Goal: Transaction & Acquisition: Purchase product/service

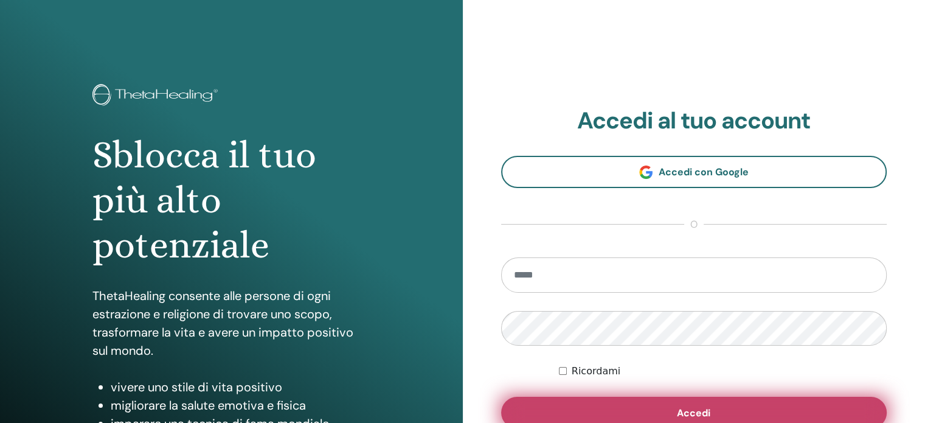
type input "**********"
click at [715, 406] on button "Accedi" at bounding box center [694, 412] width 386 height 32
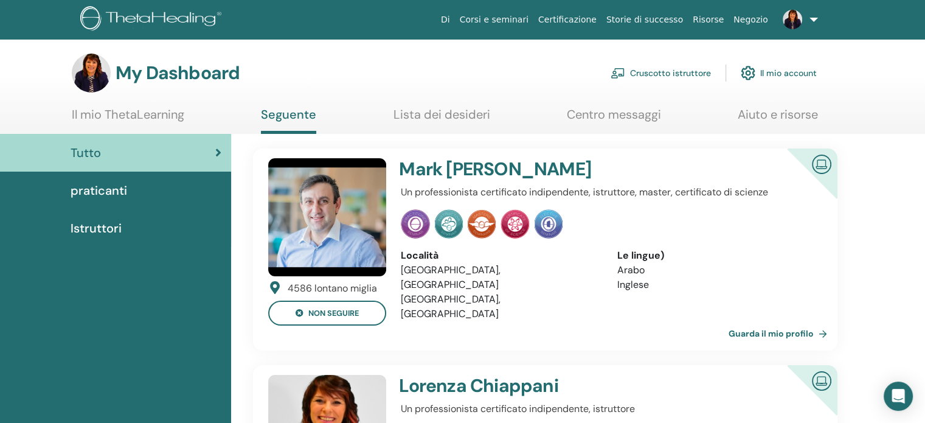
click at [691, 75] on link "Cruscotto istruttore" at bounding box center [660, 73] width 100 height 27
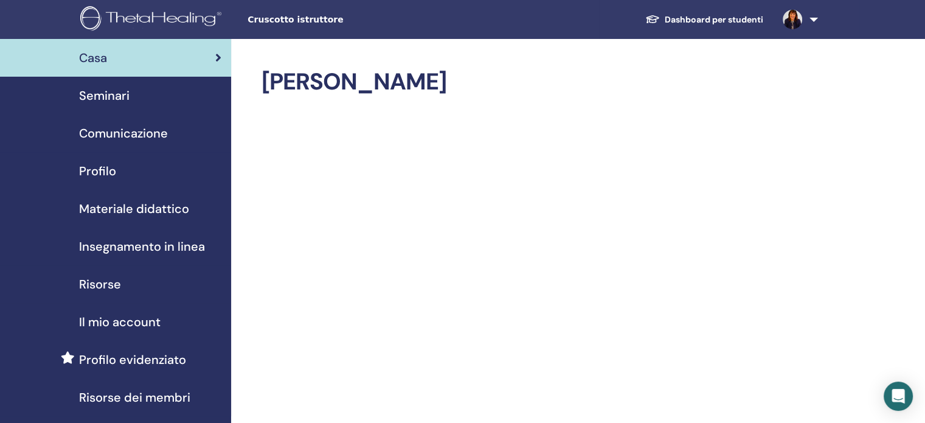
click at [102, 98] on span "Seminari" at bounding box center [104, 95] width 50 height 18
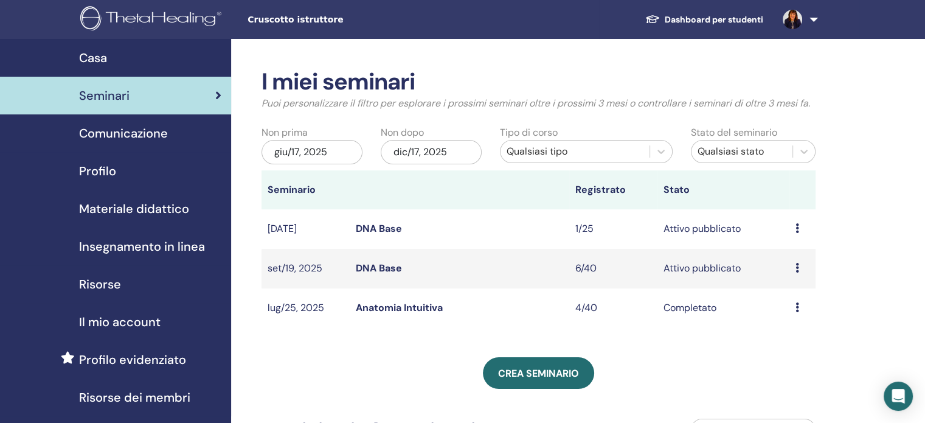
click at [375, 228] on link "DNA Base" at bounding box center [379, 228] width 46 height 13
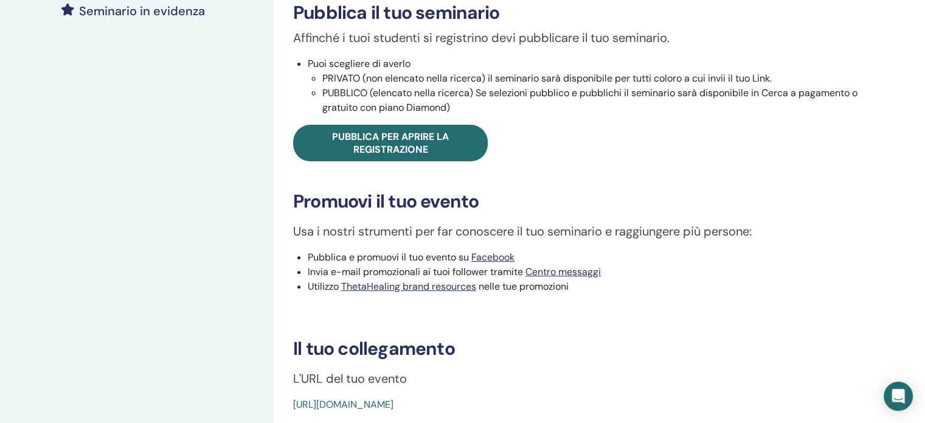
scroll to position [365, 0]
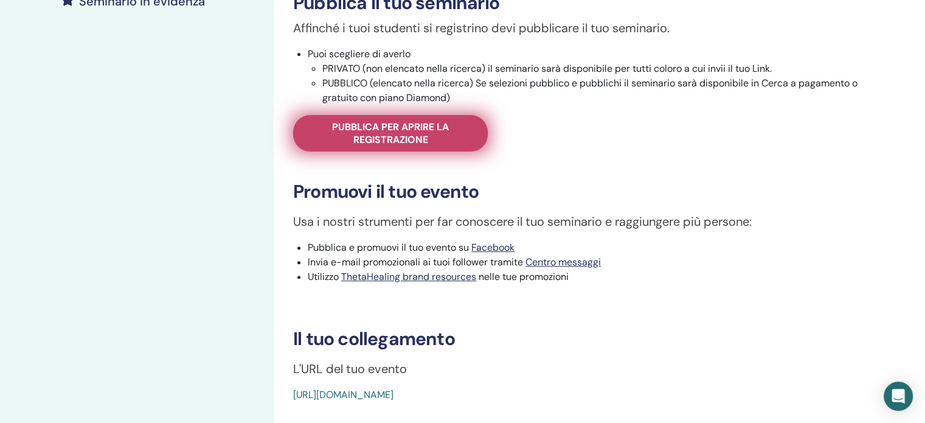
click at [418, 133] on span "Pubblica per aprire la registrazione" at bounding box center [390, 133] width 164 height 26
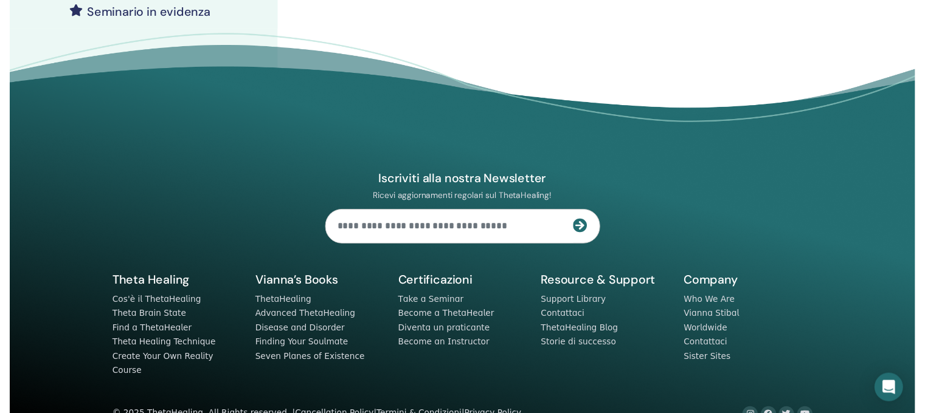
scroll to position [111, 0]
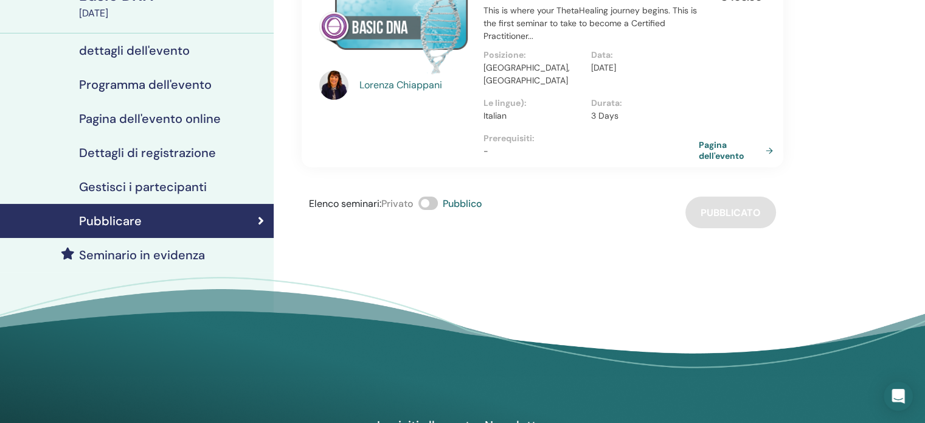
click at [129, 257] on h4 "Seminario in evidenza" at bounding box center [142, 254] width 126 height 15
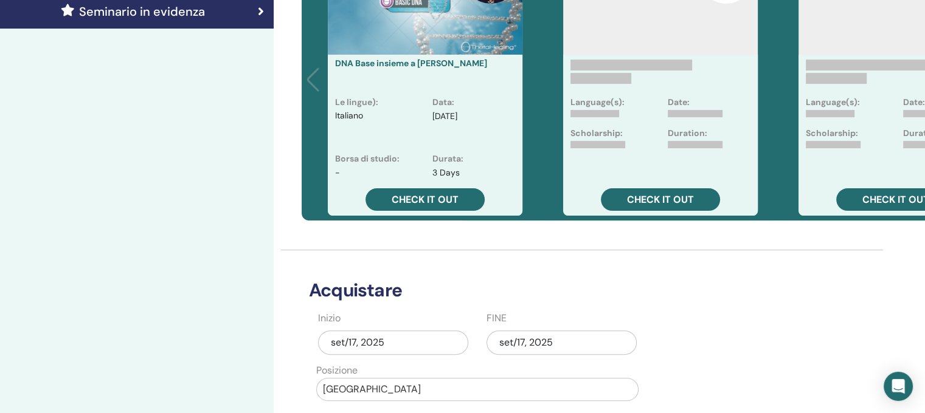
scroll to position [415, 0]
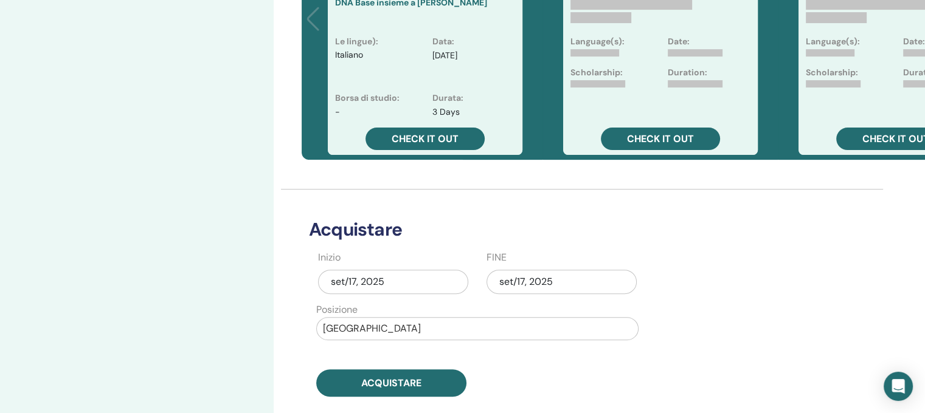
click at [576, 285] on div "set/17, 2025" at bounding box center [561, 282] width 150 height 24
click at [697, 280] on div "Acquistare Inizio set/17, 2025 FINE set/17, 2025 Posizione Italia Acquistare" at bounding box center [543, 293] width 482 height 207
click at [559, 284] on div "set/17, 2025" at bounding box center [561, 282] width 150 height 24
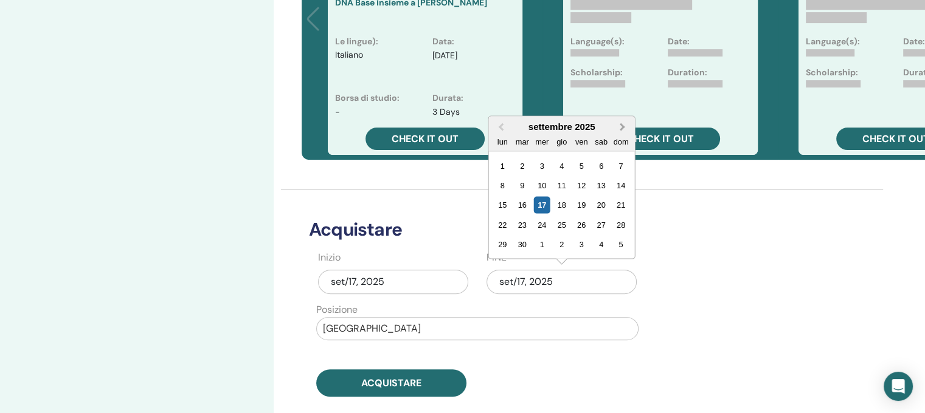
click at [623, 126] on span "Next Month" at bounding box center [623, 126] width 0 height 13
click at [521, 164] on div "30" at bounding box center [522, 165] width 16 height 16
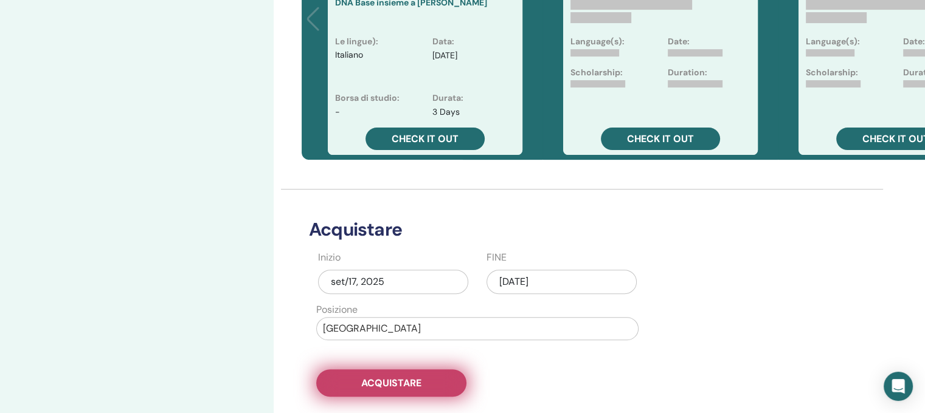
click at [414, 381] on span "Acquistare" at bounding box center [391, 383] width 60 height 13
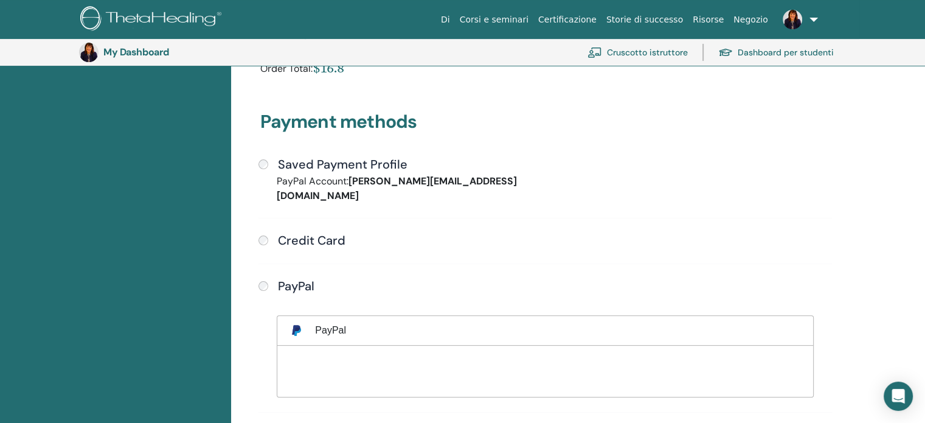
scroll to position [270, 0]
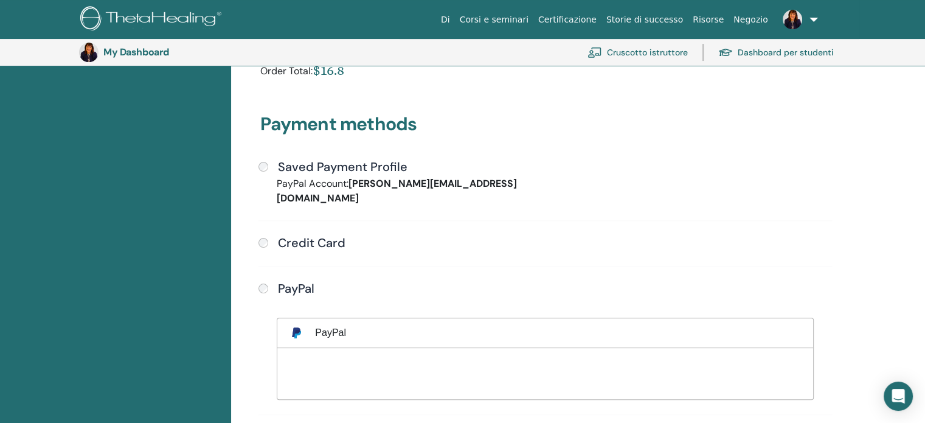
click at [269, 168] on div "Saved Payment Profile" at bounding box center [544, 167] width 573 height 16
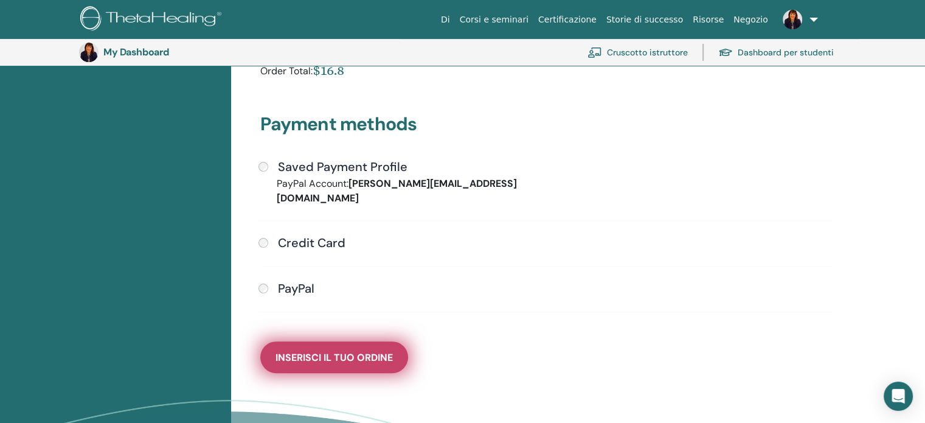
click at [345, 341] on button "Inserisci il tuo ordine" at bounding box center [334, 357] width 148 height 32
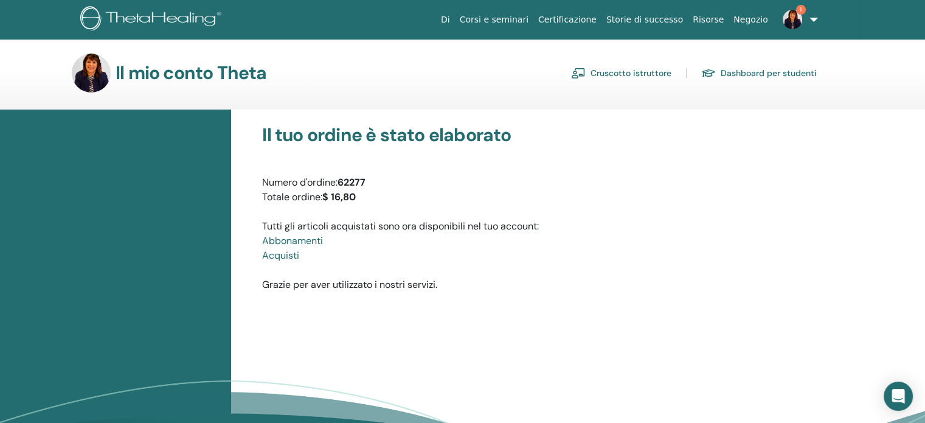
click at [649, 74] on font "Cruscotto istruttore" at bounding box center [630, 73] width 81 height 11
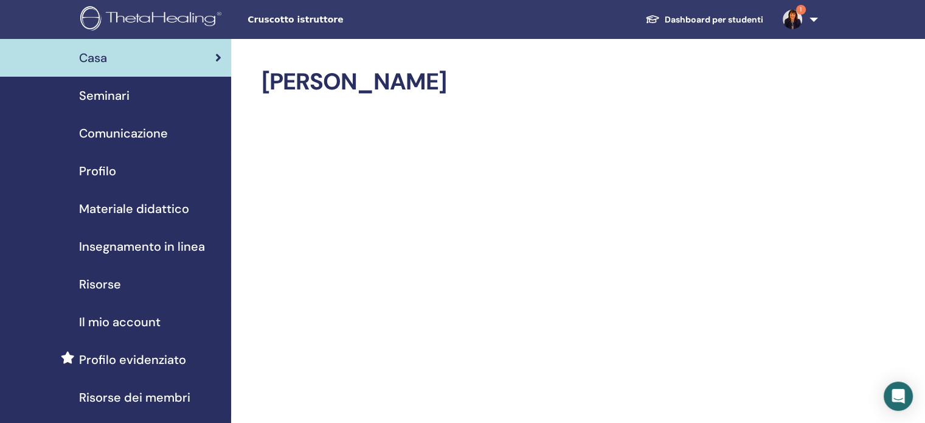
click at [108, 94] on span "Seminari" at bounding box center [104, 95] width 50 height 18
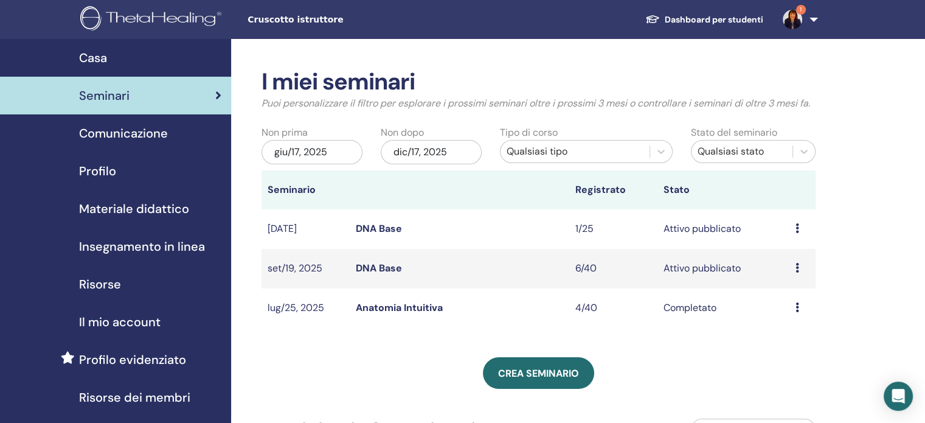
click at [390, 226] on link "DNA Base" at bounding box center [379, 228] width 46 height 13
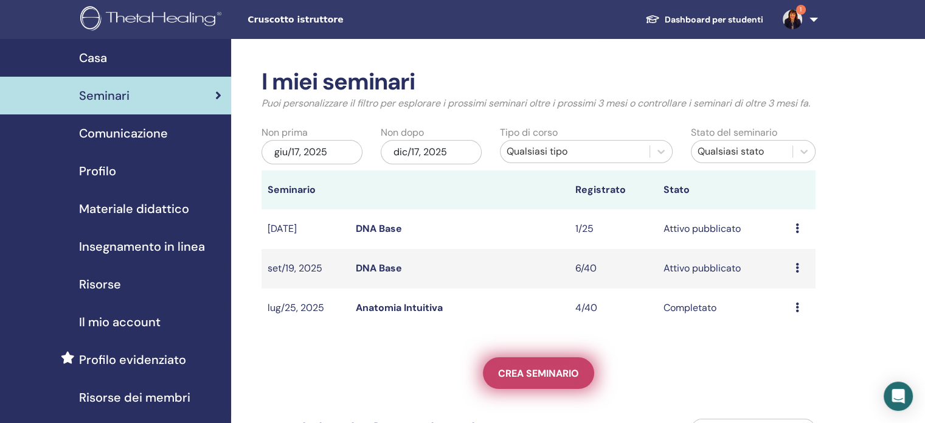
click at [559, 365] on link "Crea seminario" at bounding box center [538, 373] width 111 height 32
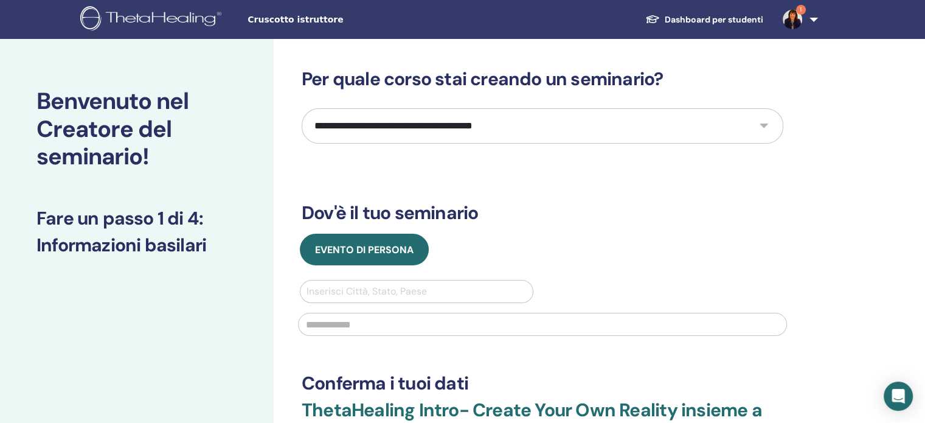
click at [764, 125] on select "**********" at bounding box center [543, 125] width 482 height 35
select select "*"
click at [302, 108] on select "**********" at bounding box center [543, 125] width 482 height 35
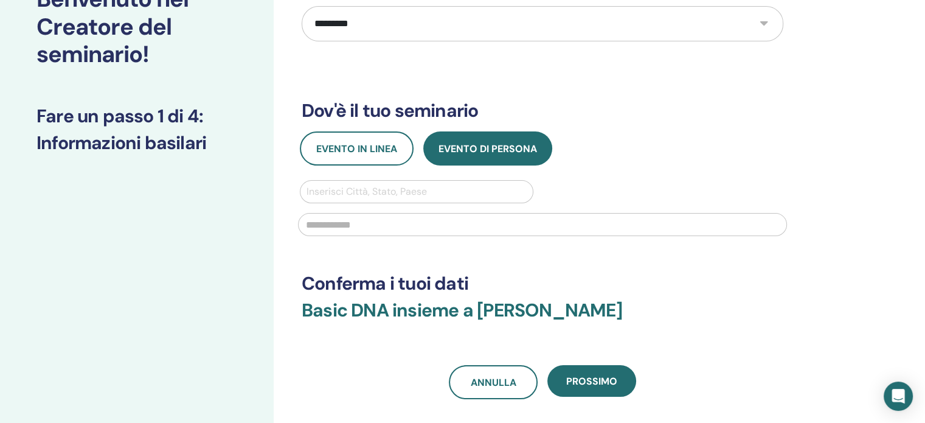
scroll to position [122, 0]
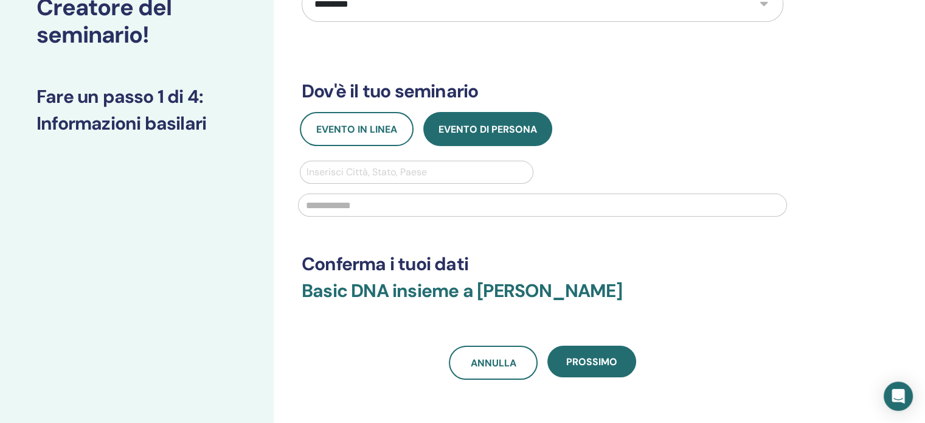
click at [464, 170] on div at bounding box center [416, 172] width 220 height 17
type input "****"
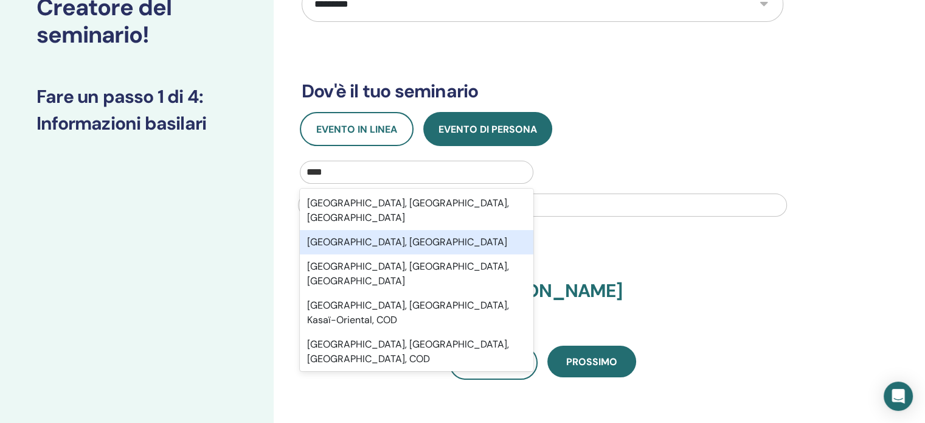
click at [322, 230] on div "Lodi, ITA" at bounding box center [416, 242] width 233 height 24
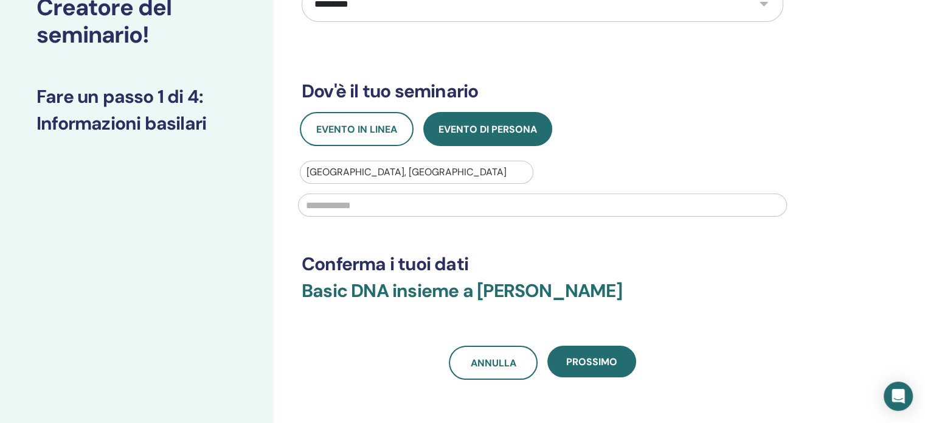
click at [349, 204] on input "text" at bounding box center [542, 204] width 489 height 23
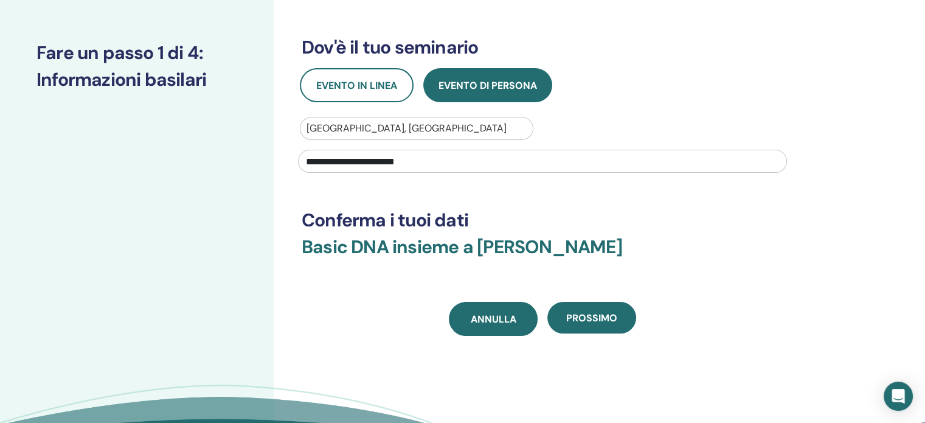
scroll to position [243, 0]
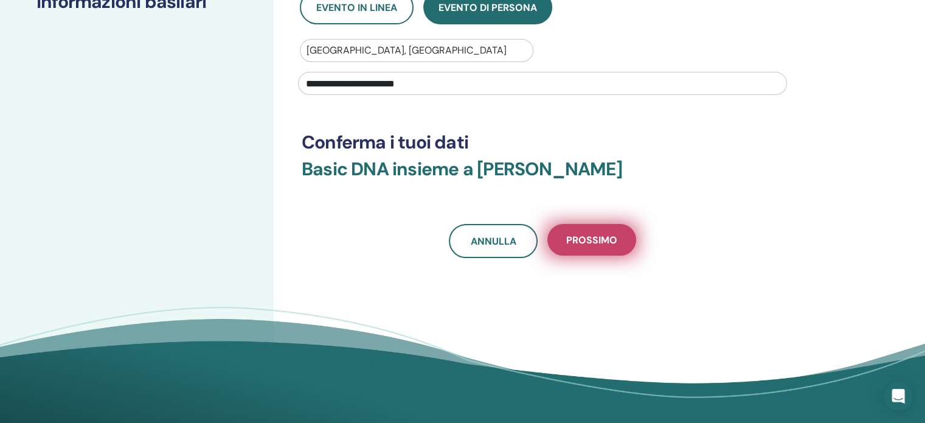
type input "**********"
click at [598, 235] on span "Prossimo" at bounding box center [591, 239] width 51 height 13
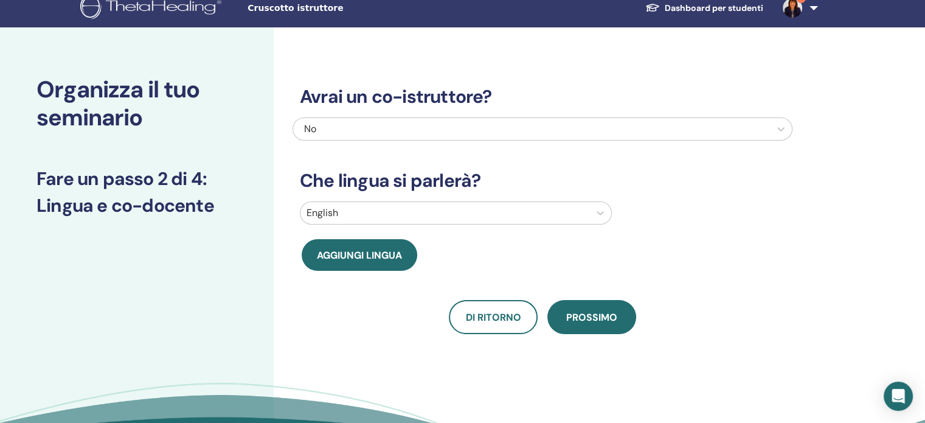
scroll to position [0, 0]
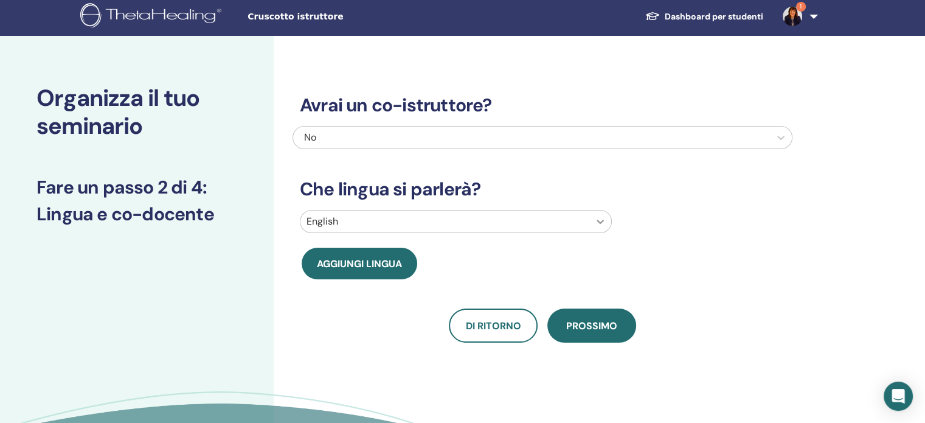
click at [596, 227] on div at bounding box center [600, 221] width 22 height 22
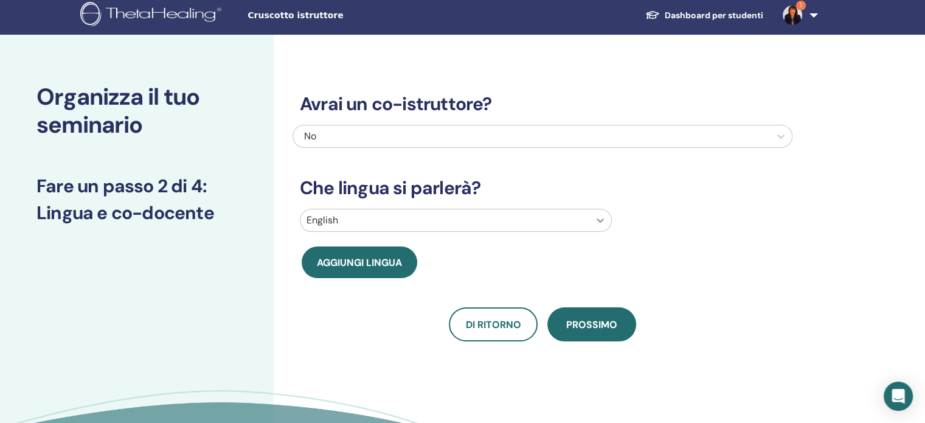
scroll to position [5, 0]
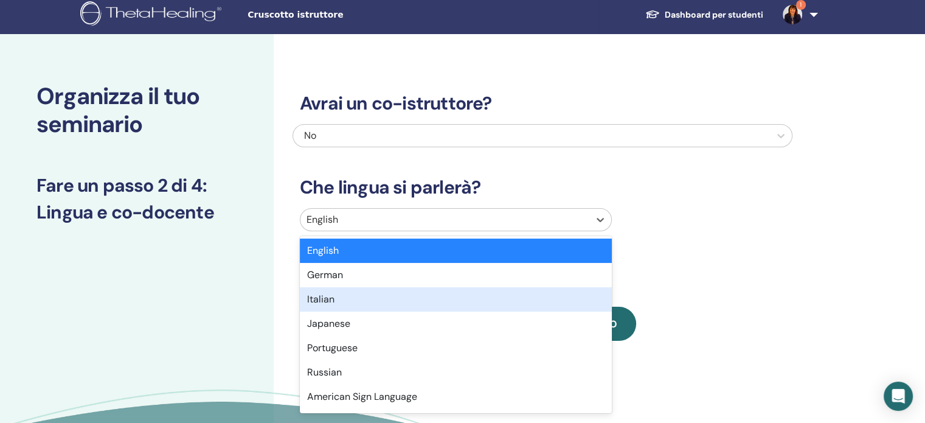
click at [351, 302] on div "Italian" at bounding box center [456, 299] width 312 height 24
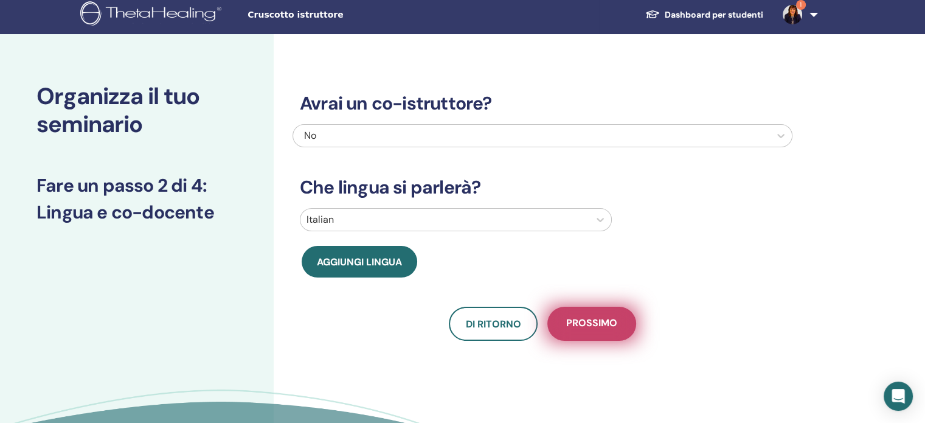
click at [633, 319] on button "Prossimo" at bounding box center [591, 323] width 89 height 34
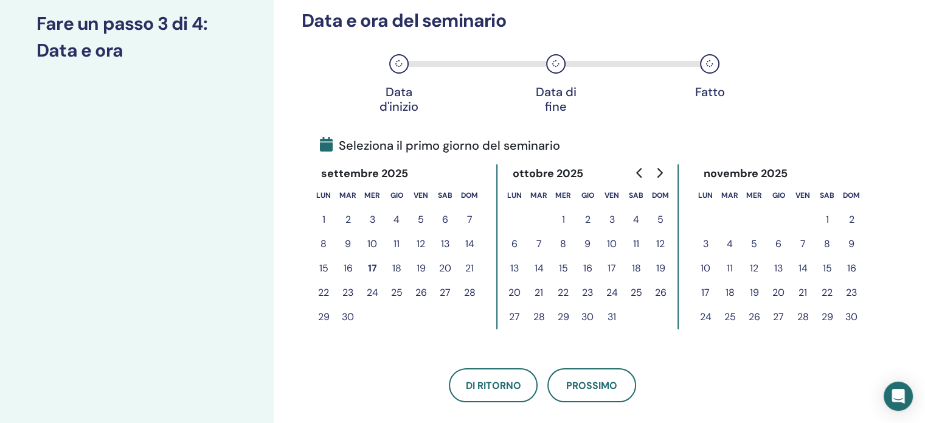
scroll to position [187, 0]
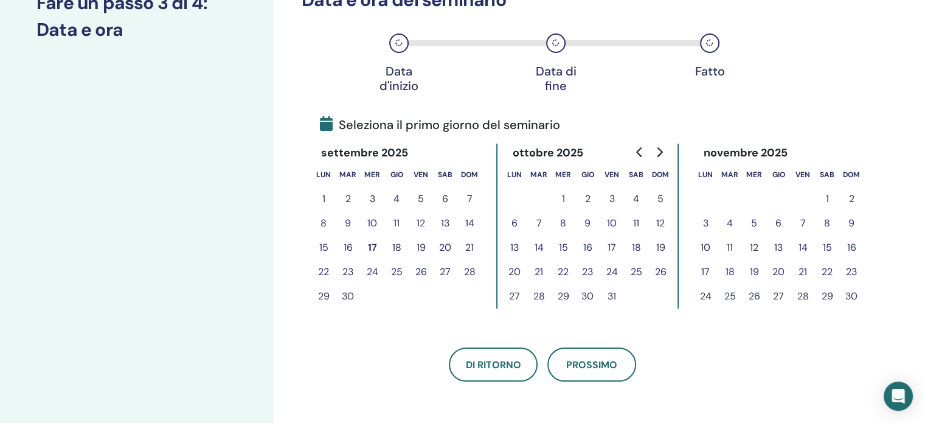
click at [612, 245] on button "17" at bounding box center [611, 247] width 24 height 24
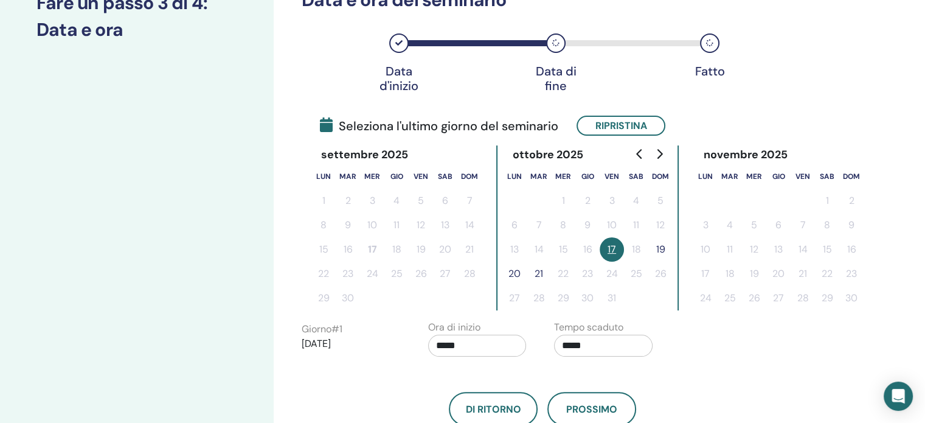
click at [660, 250] on button "19" at bounding box center [660, 249] width 24 height 24
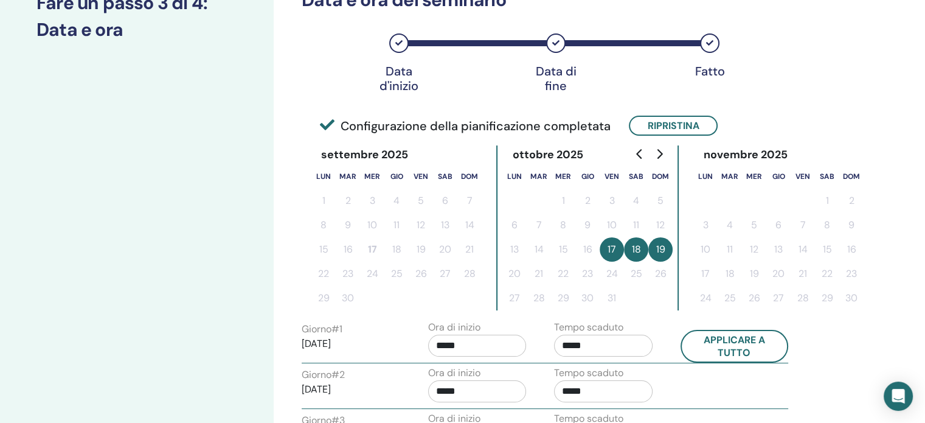
scroll to position [309, 0]
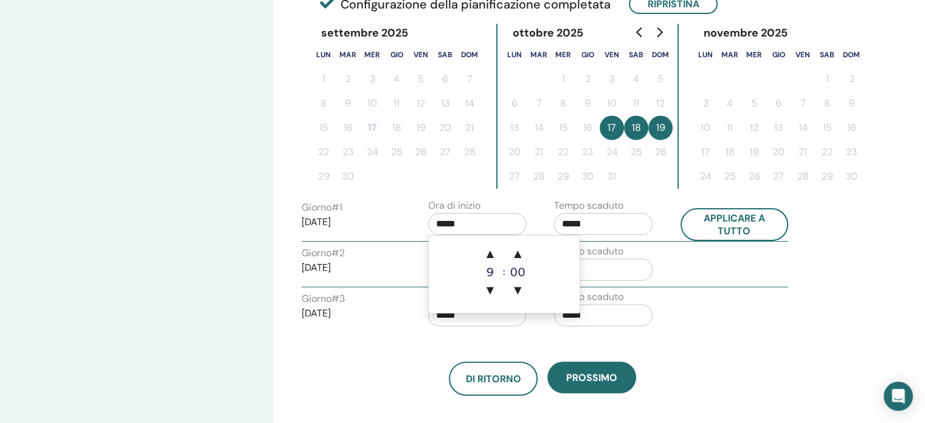
click at [488, 230] on input "*****" at bounding box center [477, 224] width 98 height 22
click at [494, 255] on span "▲" at bounding box center [490, 253] width 24 height 24
click at [516, 290] on span "▼" at bounding box center [517, 290] width 24 height 24
click at [483, 253] on span "▲" at bounding box center [490, 253] width 24 height 24
click at [519, 289] on span "▼" at bounding box center [517, 290] width 24 height 24
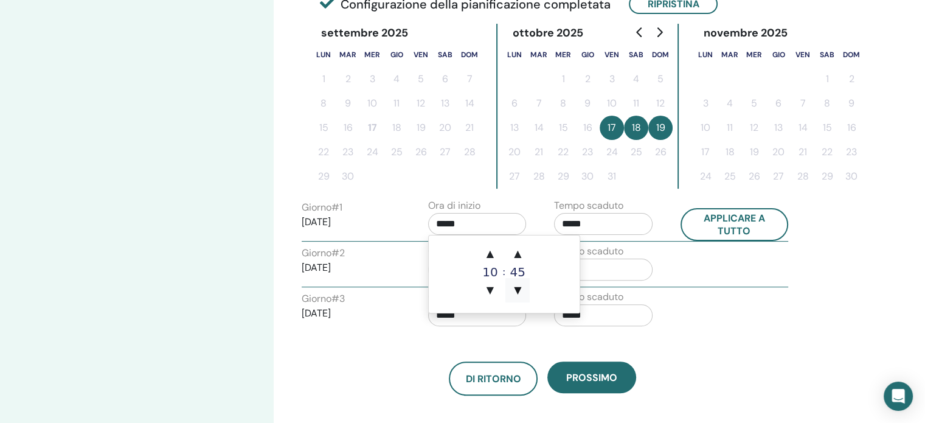
click at [519, 289] on span "▼" at bounding box center [517, 290] width 24 height 24
click at [520, 289] on span "▼" at bounding box center [517, 290] width 24 height 24
type input "*****"
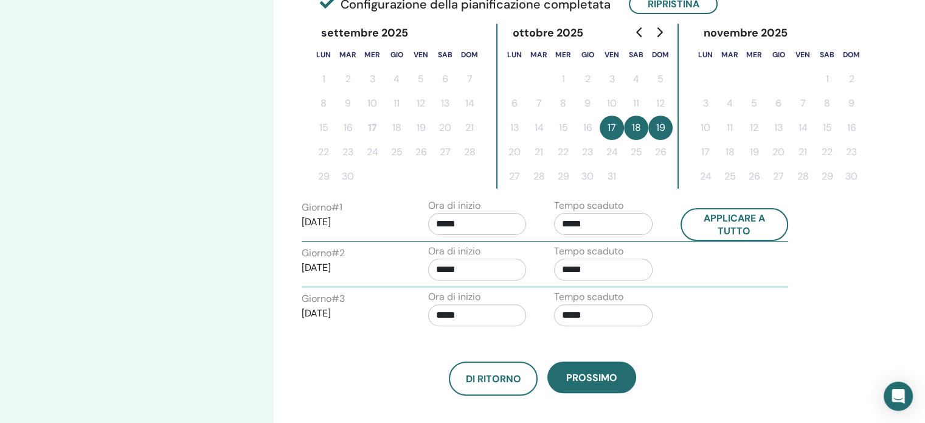
click at [768, 352] on div "Di ritorno Prossimo" at bounding box center [542, 363] width 500 height 63
click at [613, 223] on input "*****" at bounding box center [603, 224] width 98 height 22
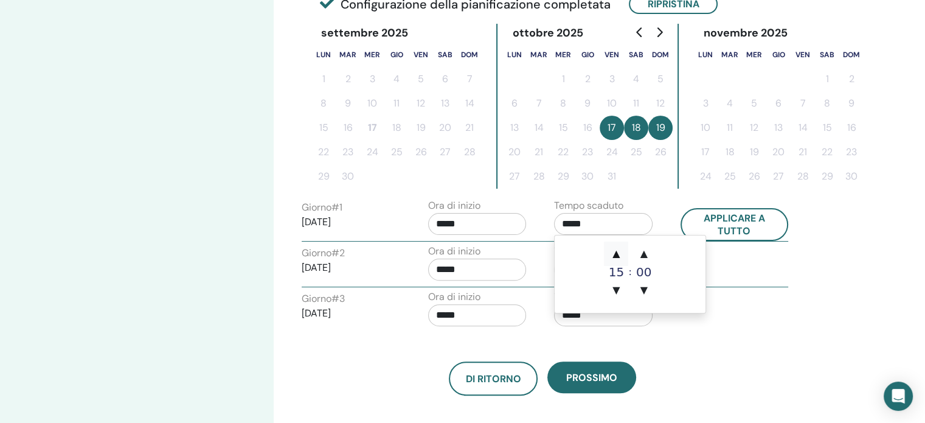
click at [616, 250] on span "▲" at bounding box center [616, 253] width 24 height 24
click at [618, 250] on span "▲" at bounding box center [616, 253] width 24 height 24
click at [641, 288] on span "▼" at bounding box center [644, 290] width 24 height 24
click at [642, 288] on span "▼" at bounding box center [644, 290] width 24 height 24
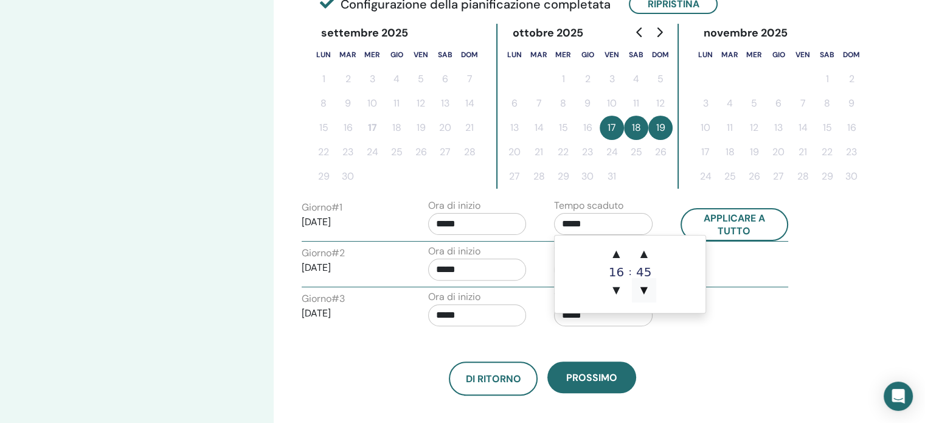
click at [642, 288] on span "▼" at bounding box center [644, 290] width 24 height 24
click at [612, 252] on span "▲" at bounding box center [616, 253] width 24 height 24
click at [648, 294] on span "▼" at bounding box center [644, 290] width 24 height 24
click at [644, 291] on span "▼" at bounding box center [644, 290] width 24 height 24
type input "*****"
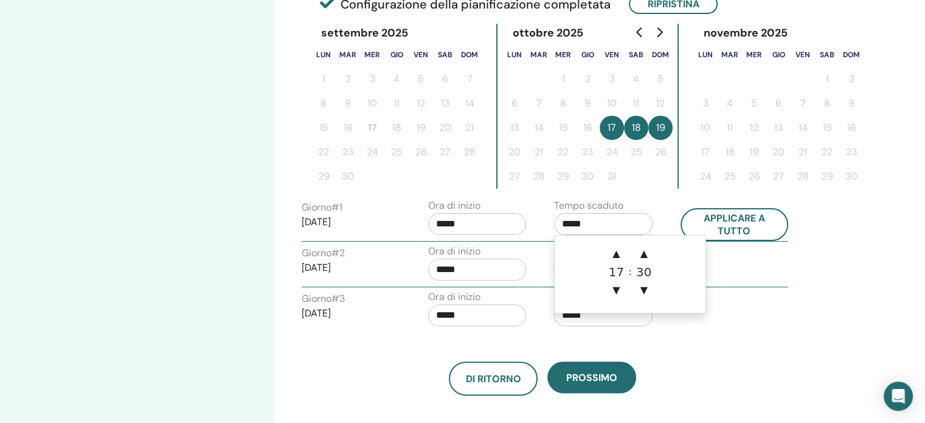
click at [744, 335] on div "Di ritorno Prossimo" at bounding box center [542, 363] width 500 height 63
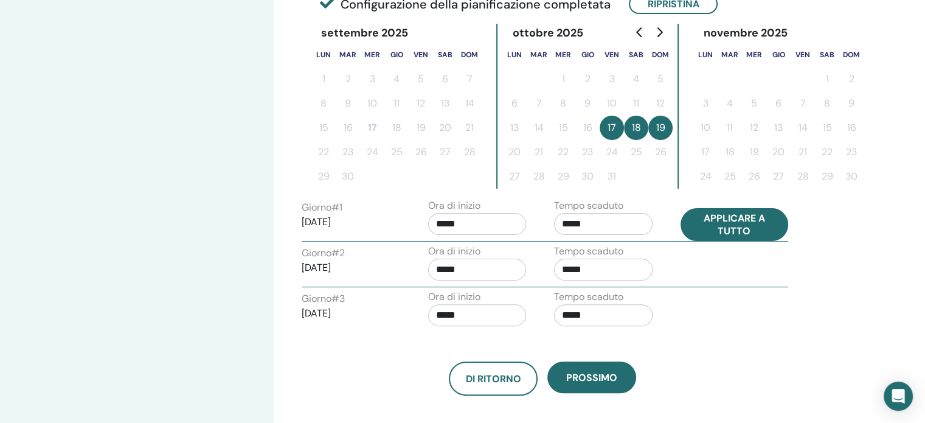
click at [732, 219] on button "Applicare a tutto" at bounding box center [734, 224] width 108 height 33
type input "*****"
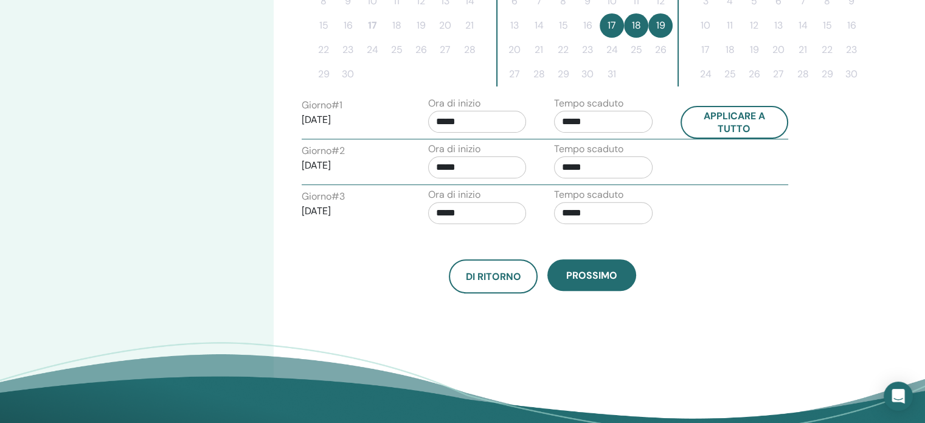
scroll to position [430, 0]
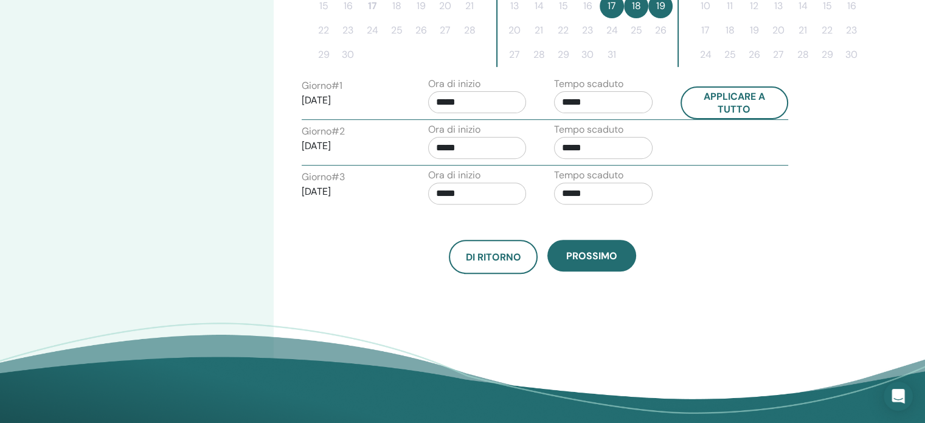
click at [468, 190] on input "*****" at bounding box center [477, 193] width 98 height 22
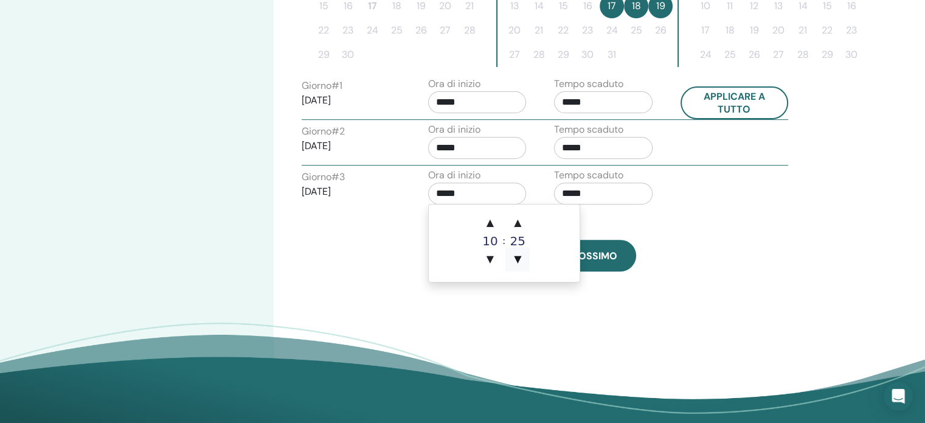
click at [518, 257] on span "▼" at bounding box center [517, 259] width 24 height 24
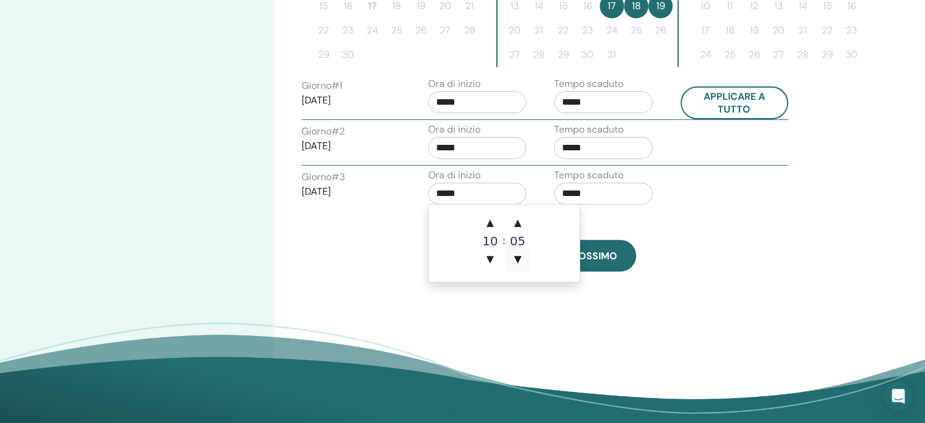
click at [518, 257] on span "▼" at bounding box center [517, 259] width 24 height 24
type input "*****"
click at [613, 255] on span "Prossimo" at bounding box center [591, 255] width 51 height 13
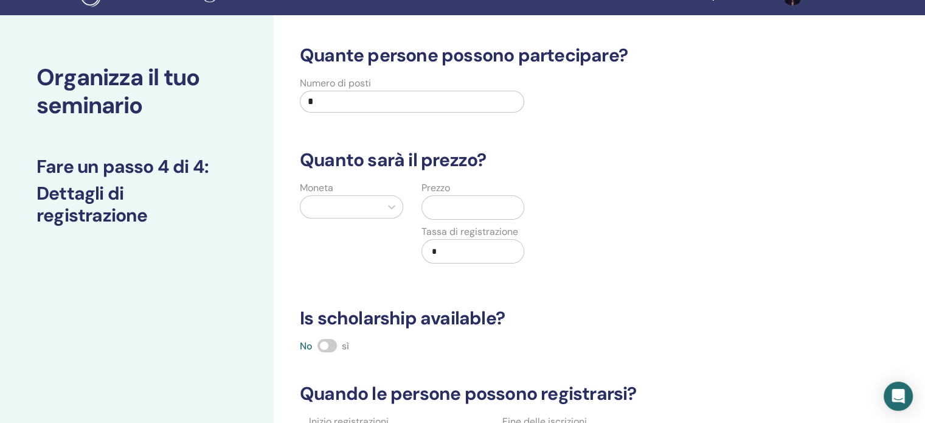
scroll to position [0, 0]
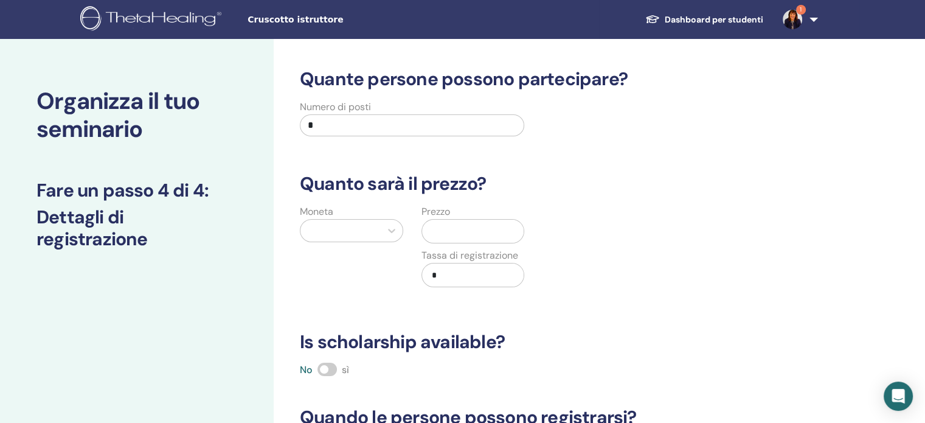
click at [399, 122] on input "*" at bounding box center [412, 125] width 224 height 22
type input "**"
click at [379, 235] on div at bounding box center [340, 230] width 80 height 22
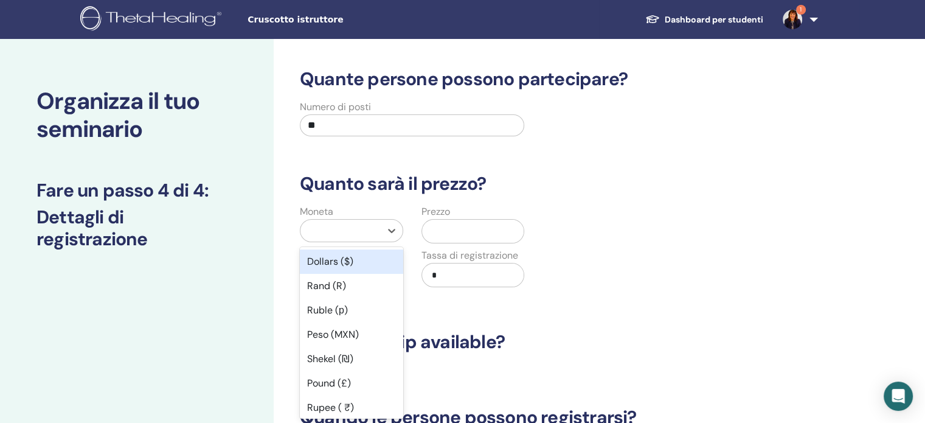
scroll to position [11, 0]
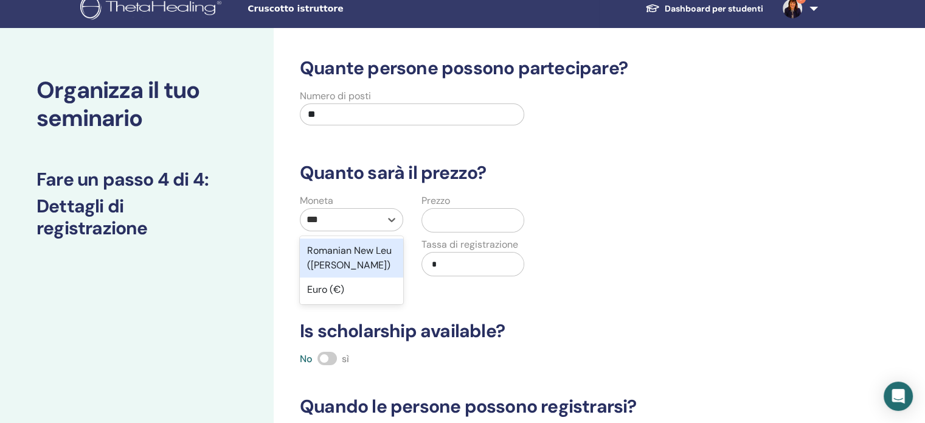
type input "****"
click at [379, 252] on div "Euro (€)" at bounding box center [351, 250] width 103 height 24
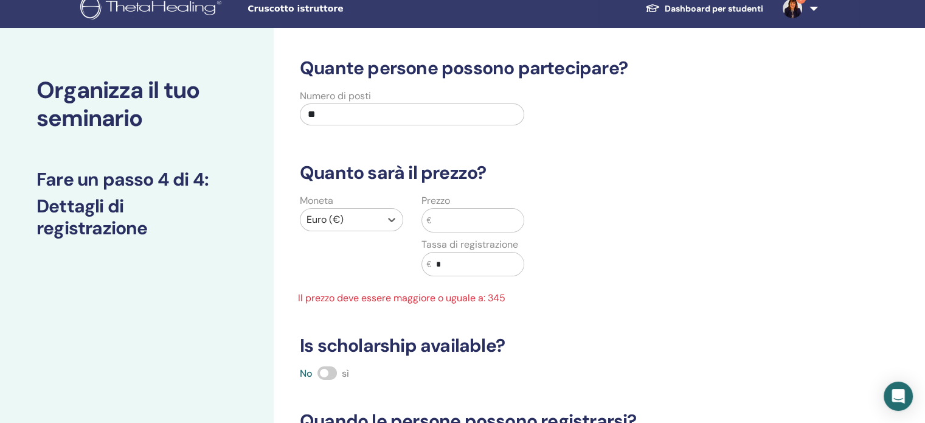
click at [638, 177] on h3 "Quanto sarà il prezzo?" at bounding box center [542, 173] width 500 height 22
click at [489, 218] on input "text" at bounding box center [477, 220] width 92 height 23
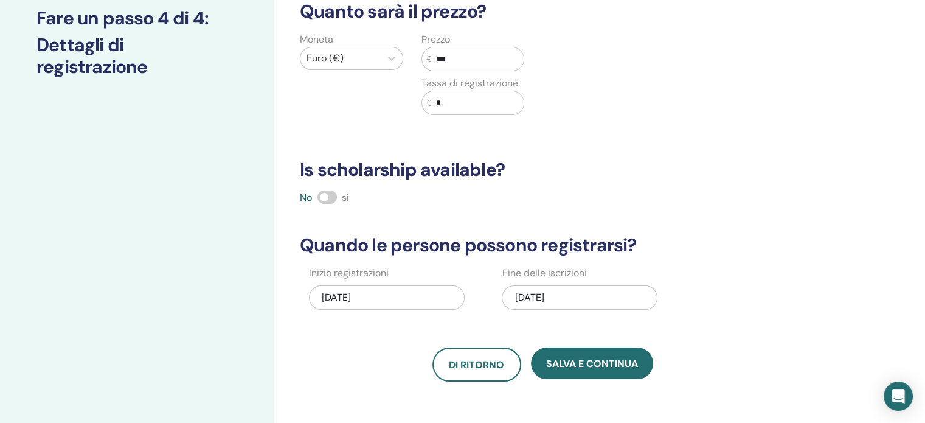
scroll to position [376, 0]
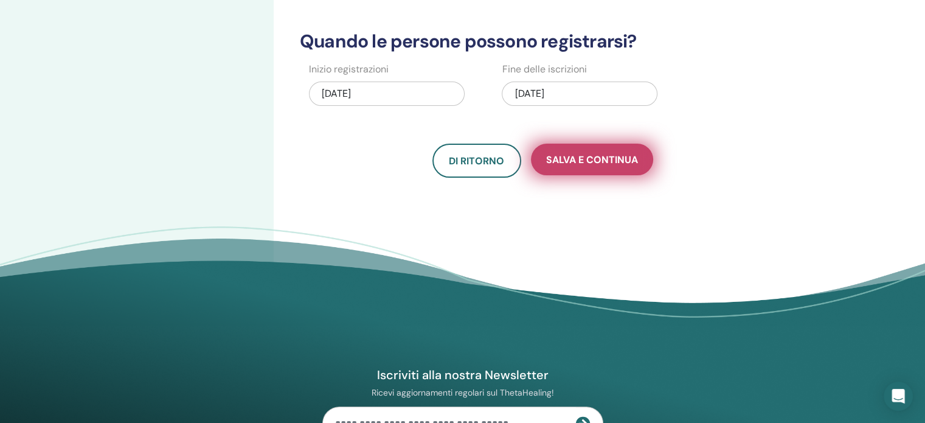
type input "***"
click at [604, 155] on span "Salva e continua" at bounding box center [592, 159] width 92 height 13
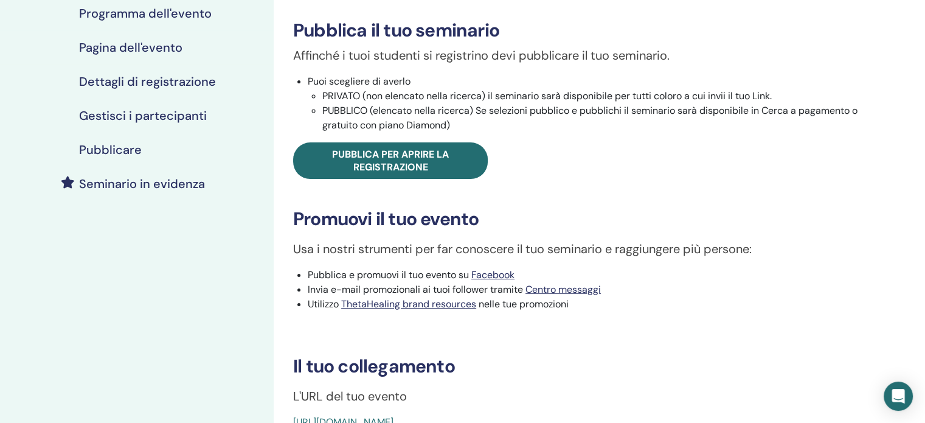
scroll to position [304, 0]
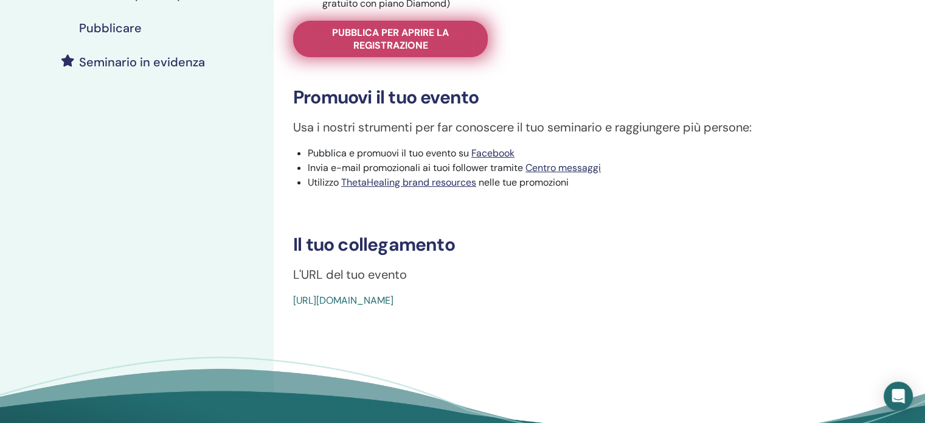
click at [432, 41] on span "Pubblica per aprire la registrazione" at bounding box center [390, 39] width 164 height 26
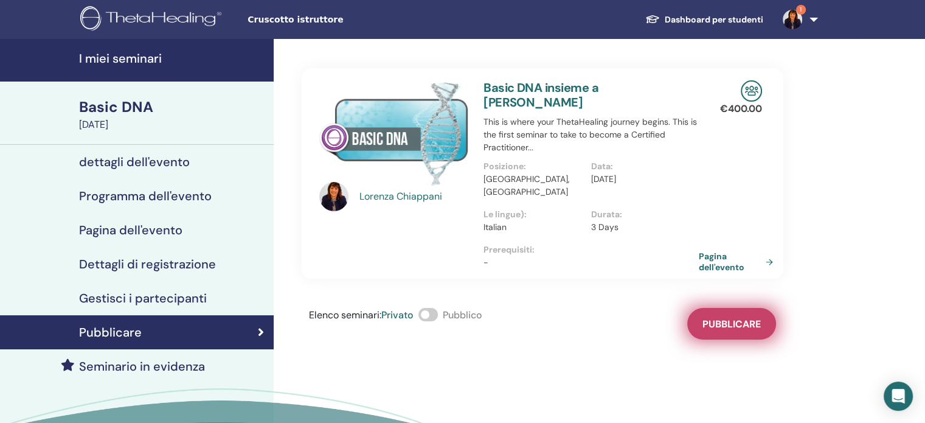
click at [754, 317] on span "Pubblicare" at bounding box center [731, 323] width 58 height 13
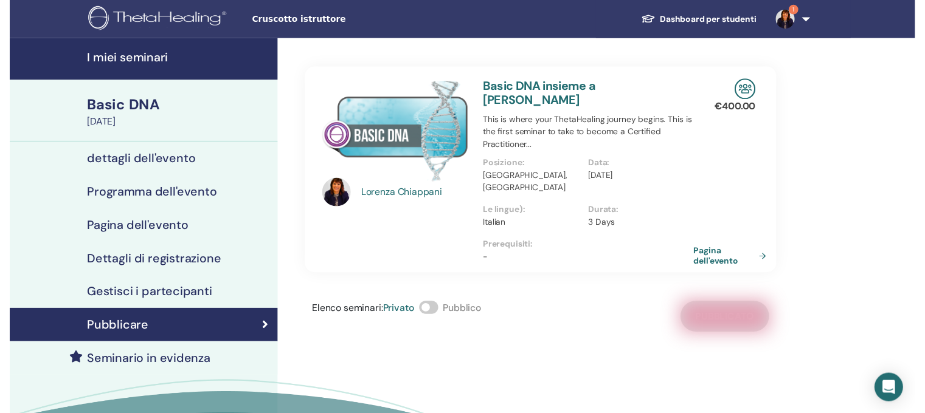
scroll to position [61, 0]
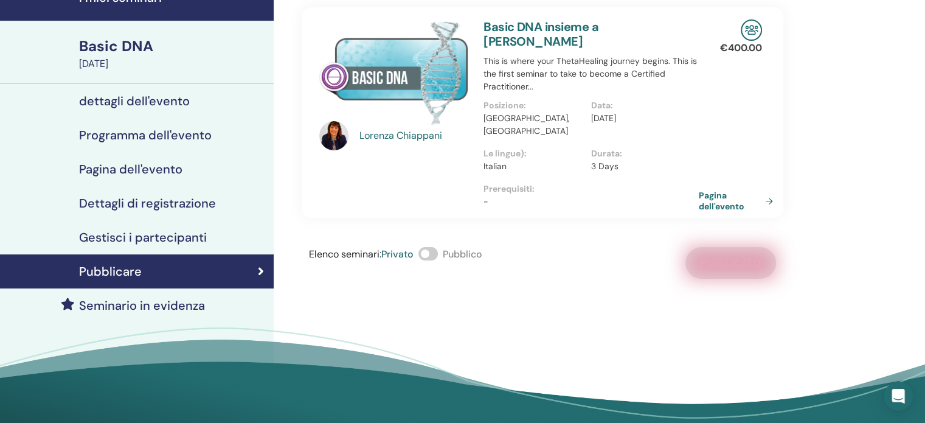
click at [430, 247] on span at bounding box center [427, 253] width 19 height 13
click at [144, 300] on h4 "Seminario in evidenza" at bounding box center [142, 305] width 126 height 15
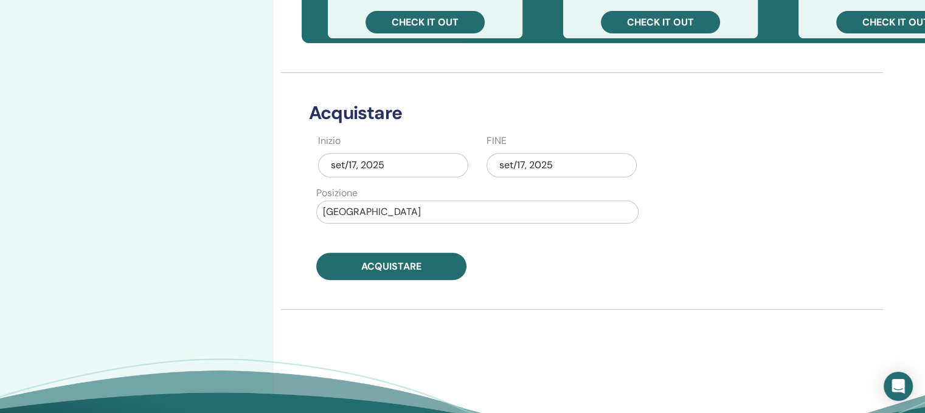
scroll to position [547, 0]
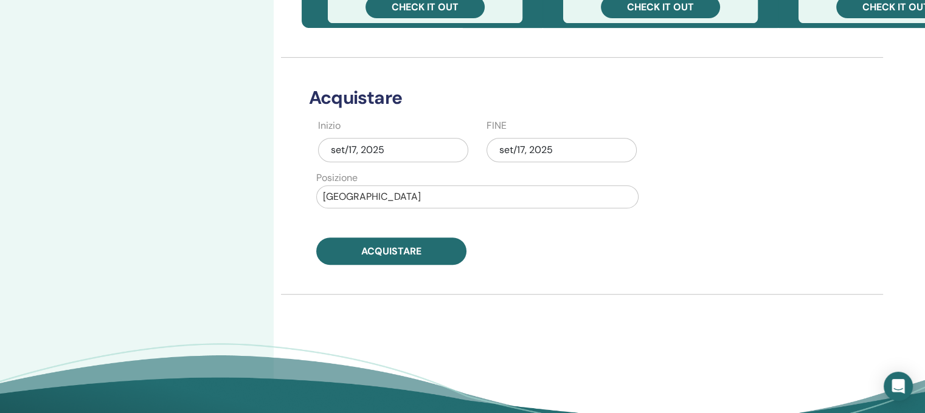
click at [585, 143] on div "set/17, 2025" at bounding box center [561, 150] width 150 height 24
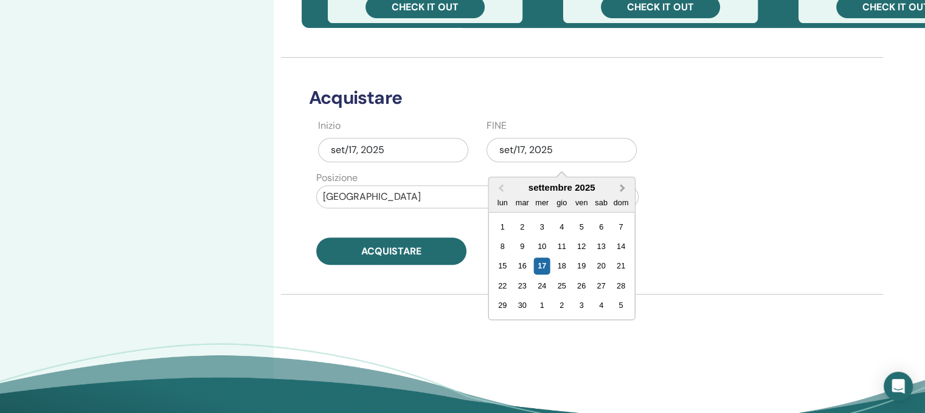
click at [623, 185] on span "Next Month" at bounding box center [623, 188] width 0 height 13
click at [540, 265] on div "15" at bounding box center [542, 266] width 16 height 16
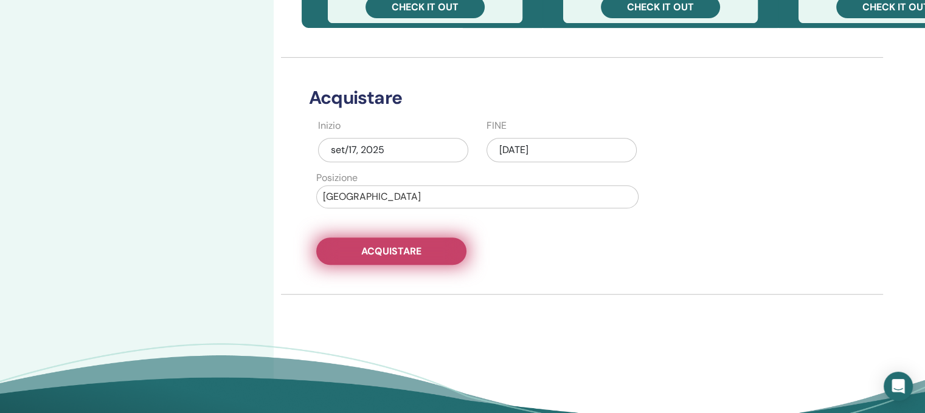
click at [410, 250] on span "Acquistare" at bounding box center [391, 251] width 60 height 13
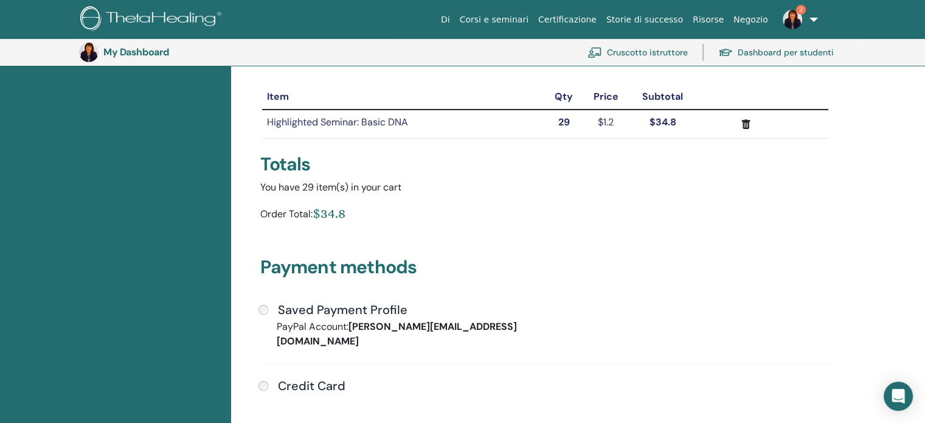
scroll to position [148, 0]
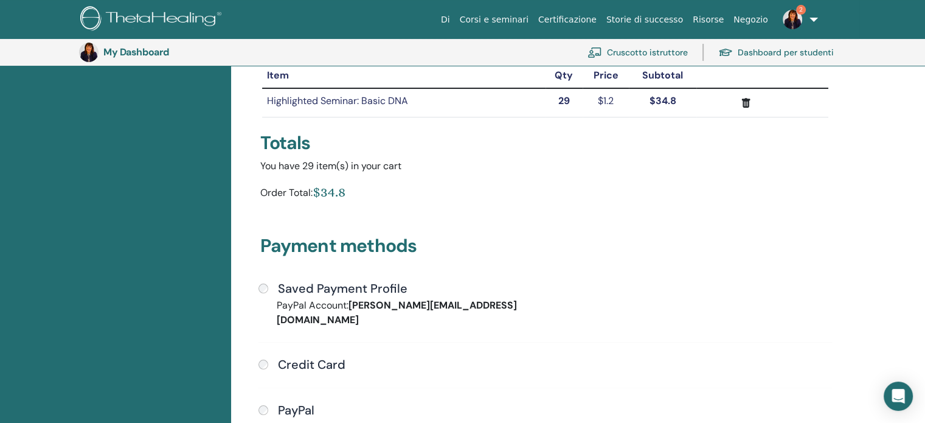
click at [275, 284] on label "Saved Payment Profile" at bounding box center [340, 288] width 134 height 15
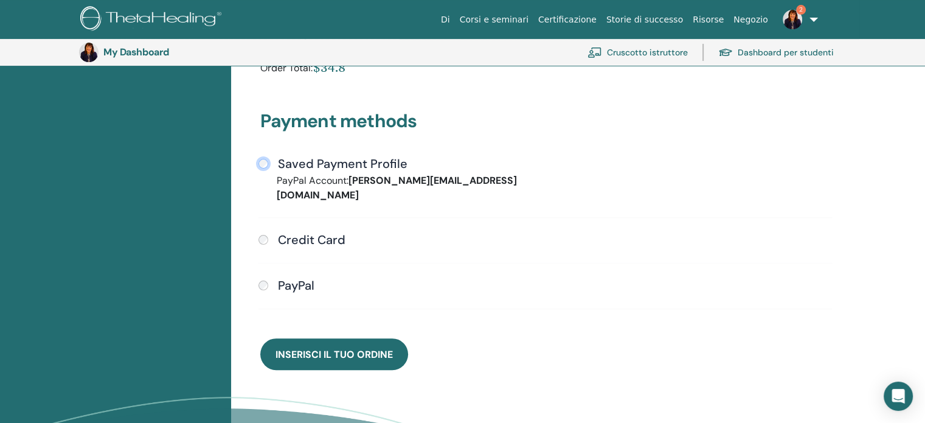
scroll to position [392, 0]
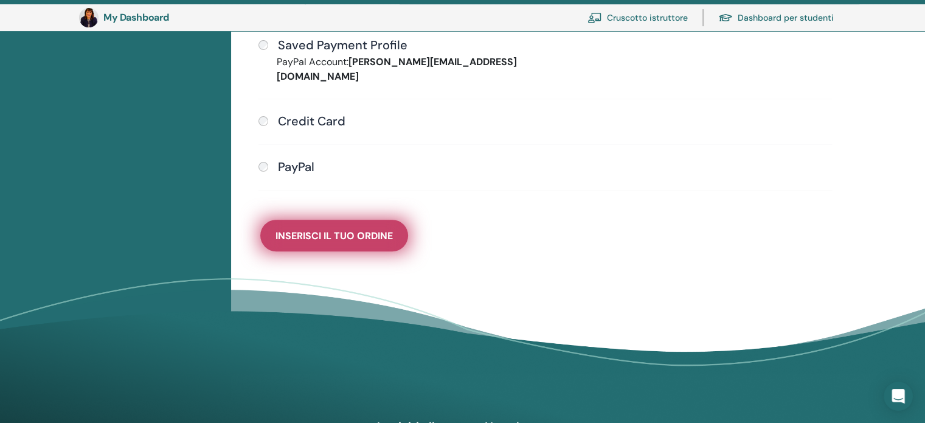
click at [375, 229] on span "Inserisci il tuo ordine" at bounding box center [333, 235] width 117 height 13
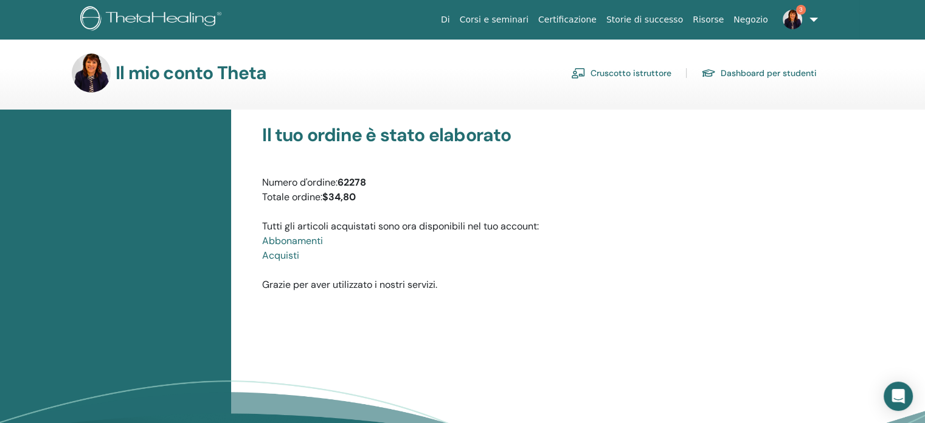
click at [630, 75] on font "Cruscotto istruttore" at bounding box center [630, 73] width 81 height 11
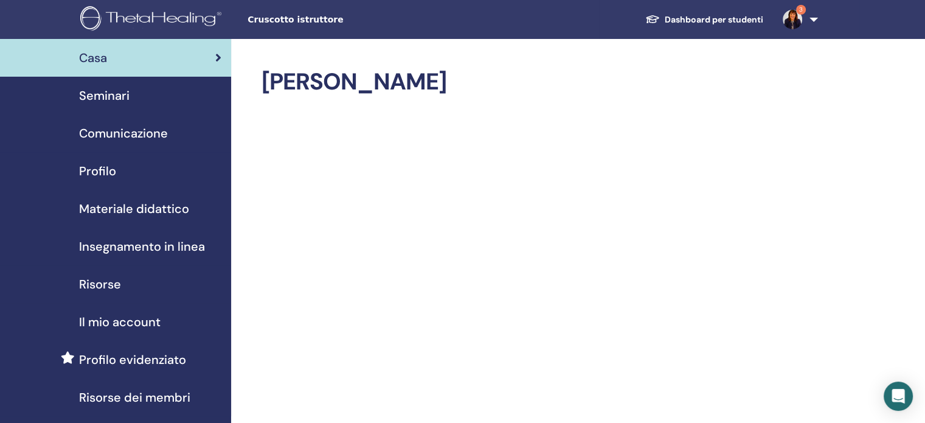
click at [122, 97] on span "Seminari" at bounding box center [104, 95] width 50 height 18
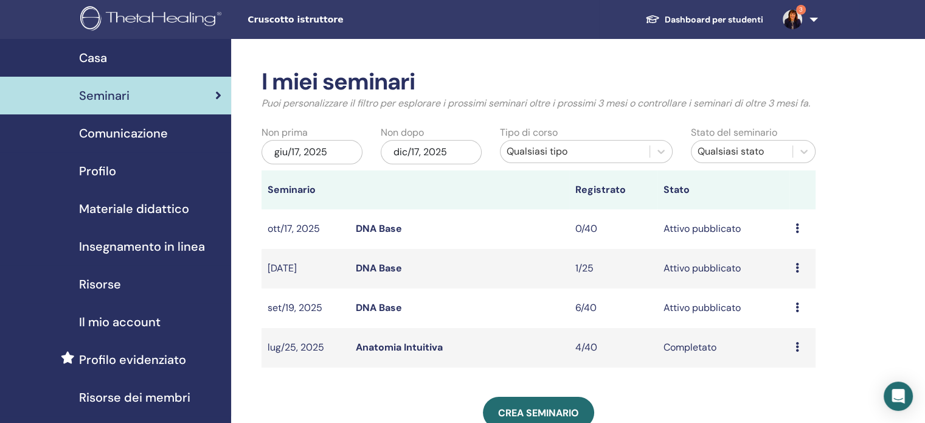
drag, startPoint x: 371, startPoint y: 229, endPoint x: 391, endPoint y: 229, distance: 20.1
click at [391, 229] on link "DNA Base" at bounding box center [379, 228] width 46 height 13
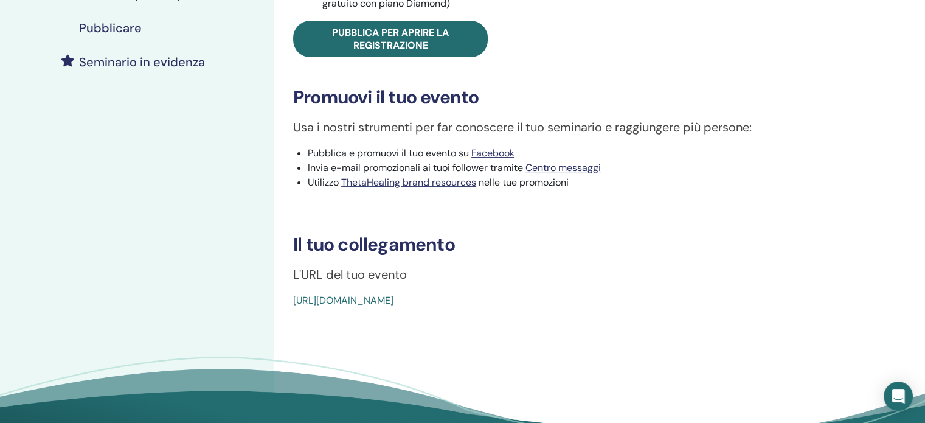
scroll to position [426, 0]
